Goal: Transaction & Acquisition: Obtain resource

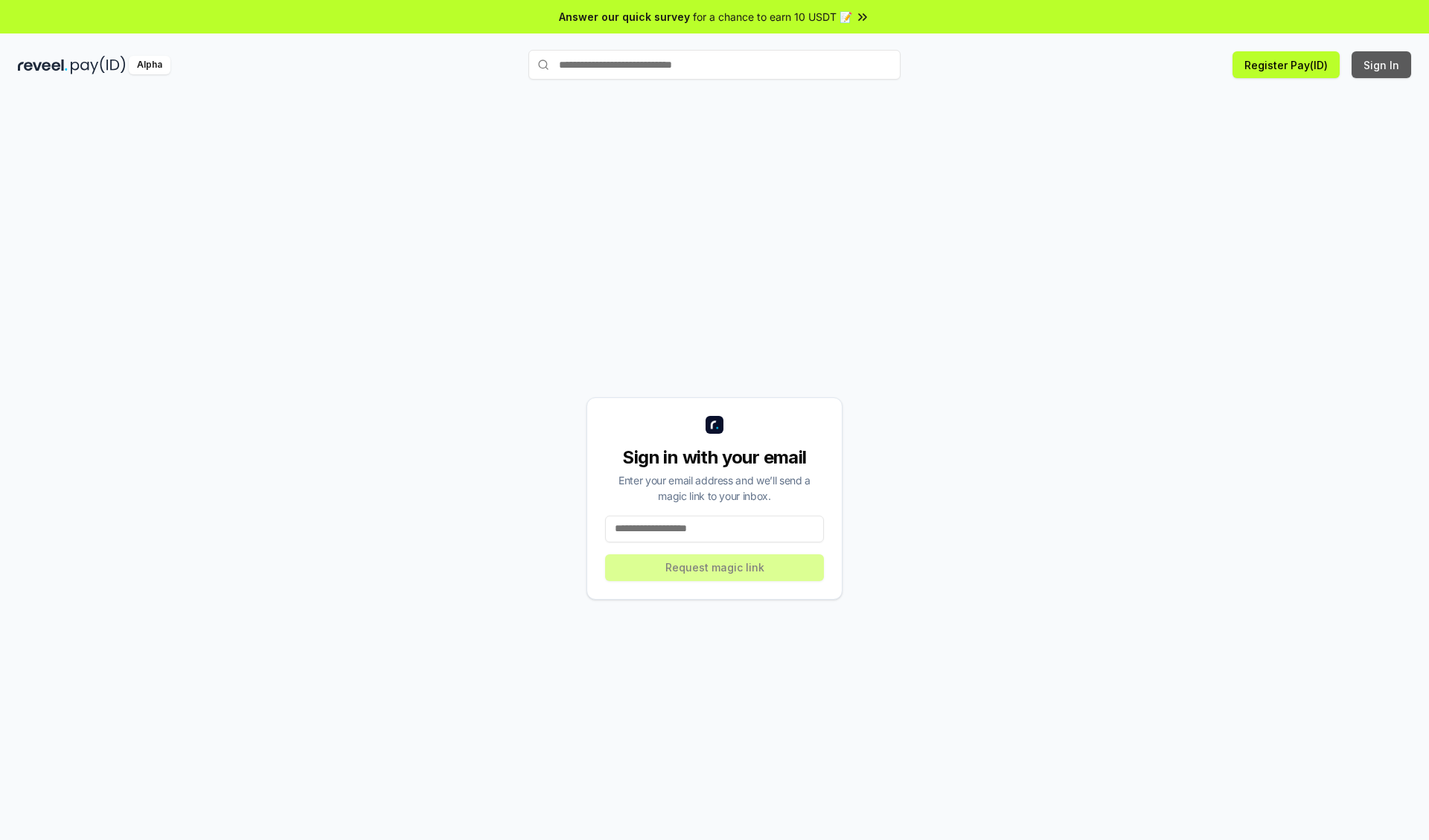
click at [1382, 65] on button "Sign In" at bounding box center [1380, 64] width 60 height 27
type input "**********"
click at [714, 567] on button "Request magic link" at bounding box center [714, 567] width 219 height 27
